Goal: Register for event/course

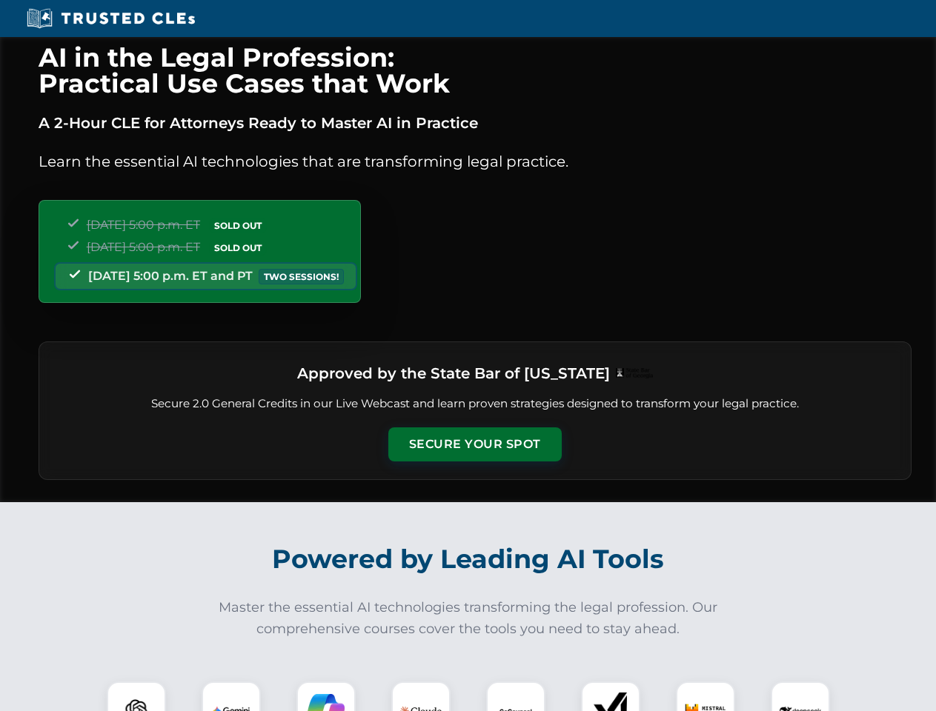
click at [474, 445] on button "Secure Your Spot" at bounding box center [474, 444] width 173 height 34
click at [136, 696] on img at bounding box center [136, 711] width 43 height 43
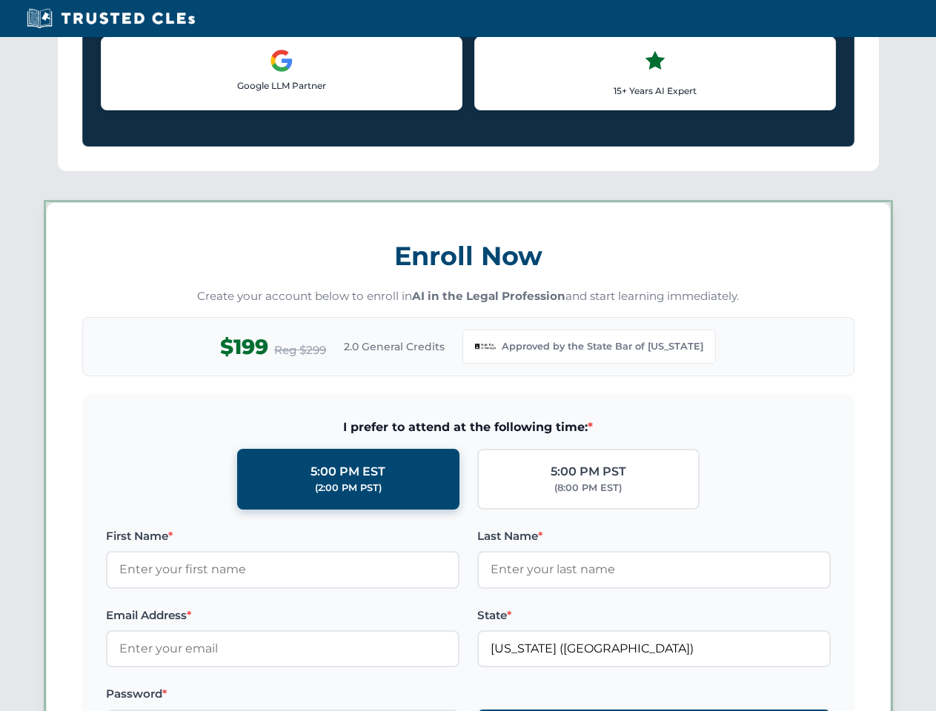
click at [326, 696] on label "Password *" at bounding box center [282, 694] width 353 height 18
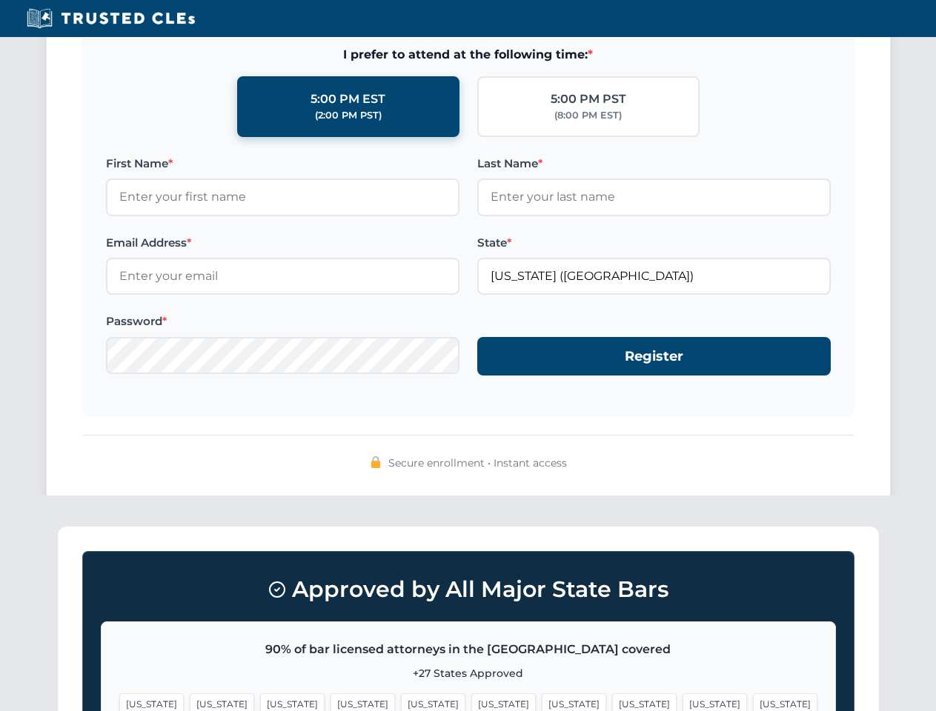
click at [682, 696] on span "[US_STATE]" at bounding box center [714, 703] width 64 height 21
